Goal: Transaction & Acquisition: Subscribe to service/newsletter

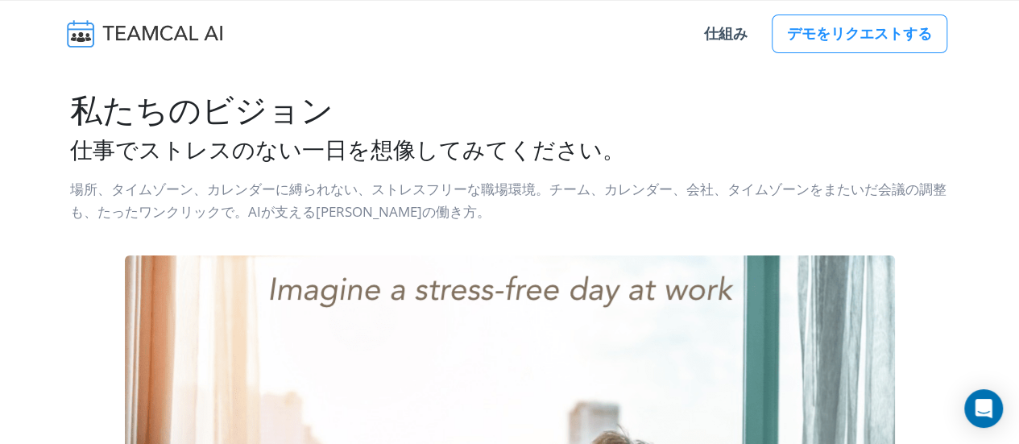
click at [471, 172] on p "場所、タイムゾーン、カレンダーに縛られない、ストレスフリーな職場環境。チーム、カレンダー、会社、タイムゾーンをまたいだ会議の調整も、たったワンクリックで。AI…" at bounding box center [510, 198] width 880 height 52
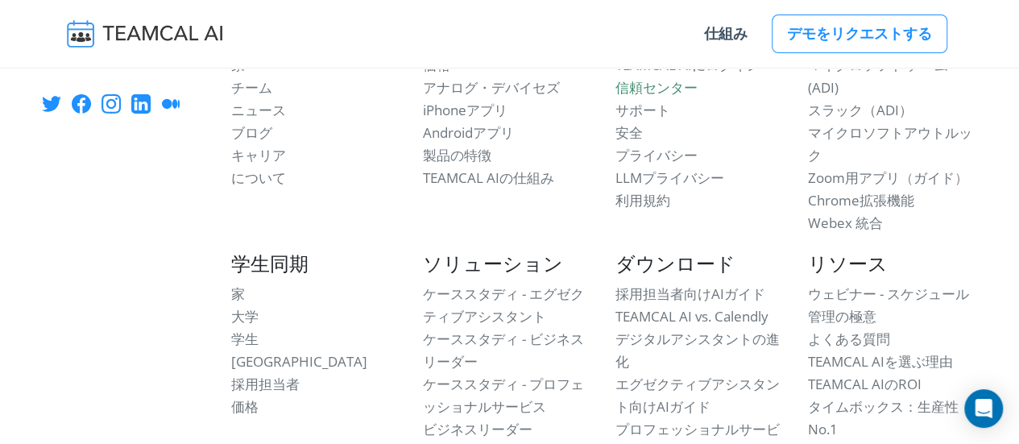
scroll to position [2578, 0]
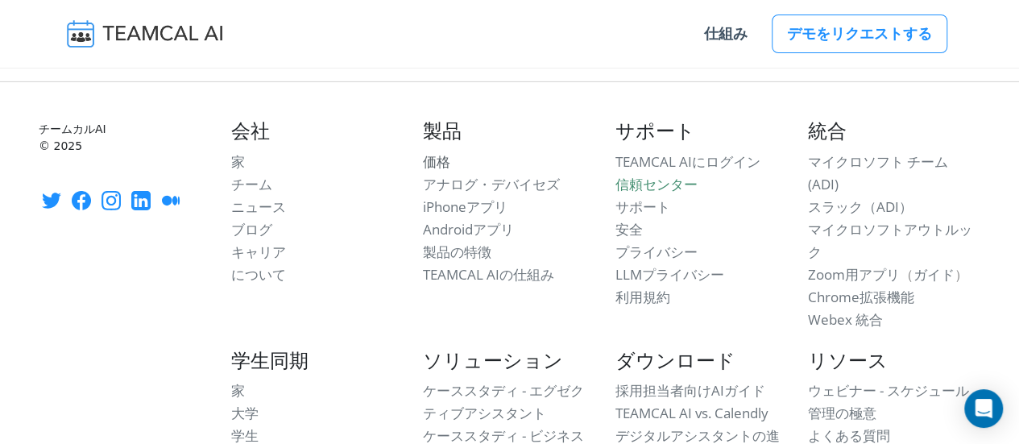
click at [431, 160] on font "価格" at bounding box center [436, 161] width 27 height 19
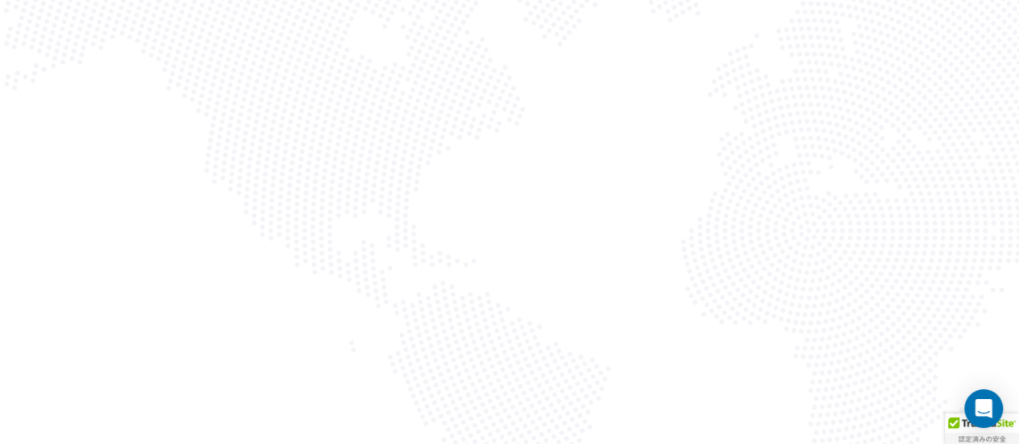
scroll to position [242, 0]
